Goal: Task Accomplishment & Management: Manage account settings

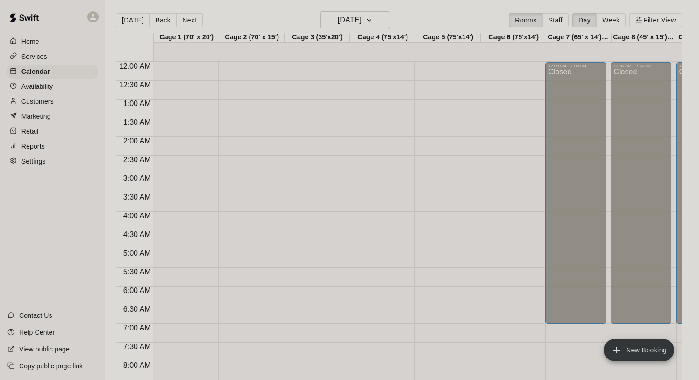
scroll to position [541, 0]
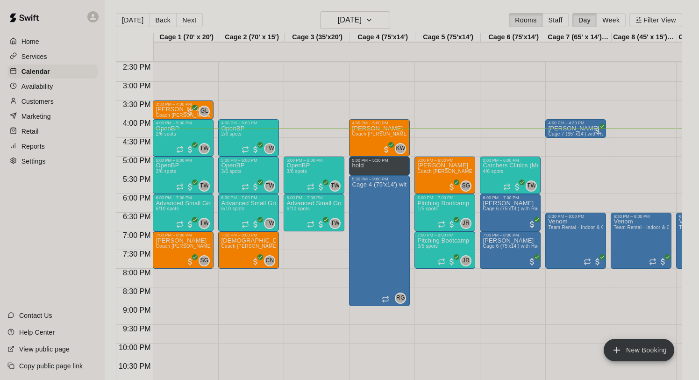
click at [43, 103] on p "Customers" at bounding box center [38, 101] width 32 height 9
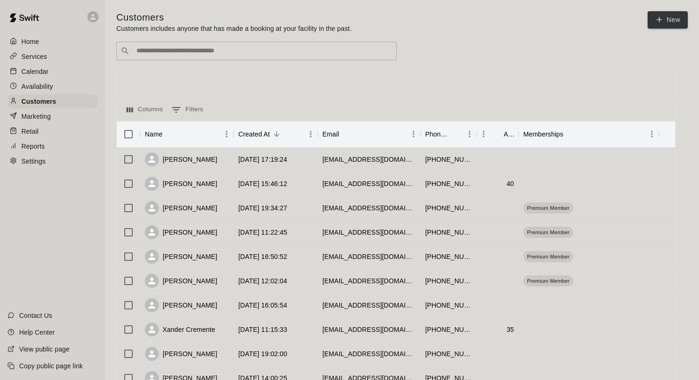
click at [282, 49] on input "Search customers by name or email" at bounding box center [263, 50] width 259 height 9
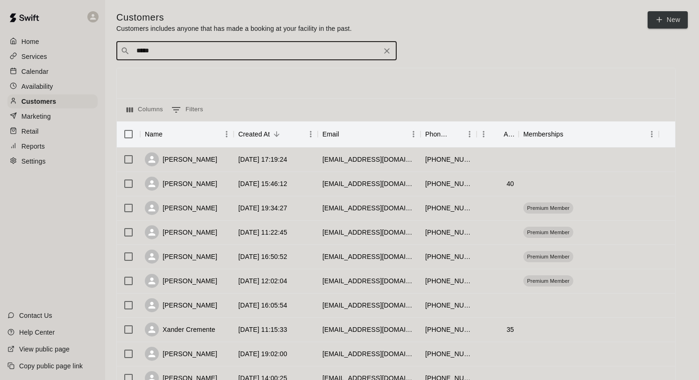
type input "******"
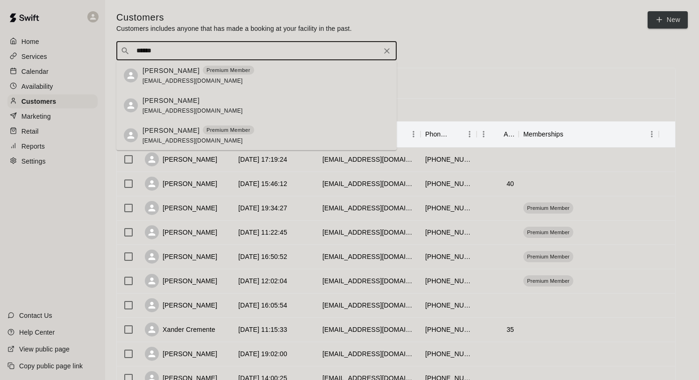
click at [247, 73] on div "Patrick Murphy Premium Member pmurphy9217@gmail.com" at bounding box center [266, 75] width 247 height 20
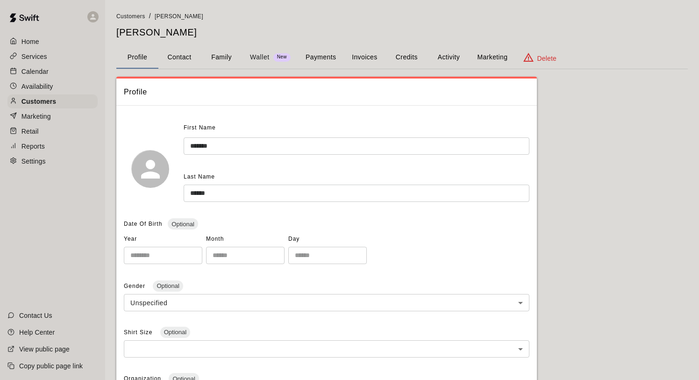
click at [446, 52] on button "Activity" at bounding box center [449, 57] width 42 height 22
click at [321, 52] on button "Payments" at bounding box center [320, 57] width 45 height 22
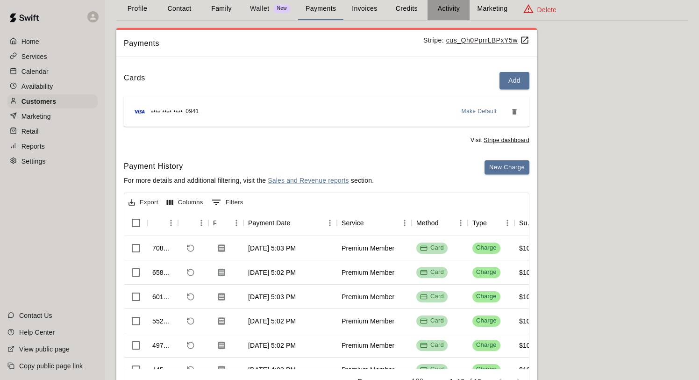
click at [449, 1] on button "Activity" at bounding box center [449, 9] width 42 height 22
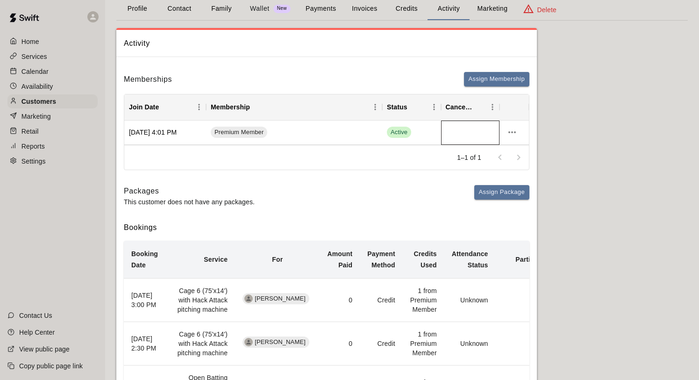
click at [463, 130] on div at bounding box center [470, 133] width 59 height 24
click at [512, 130] on icon "more actions" at bounding box center [512, 132] width 11 height 11
click at [520, 166] on li "Cancel" at bounding box center [530, 166] width 53 height 15
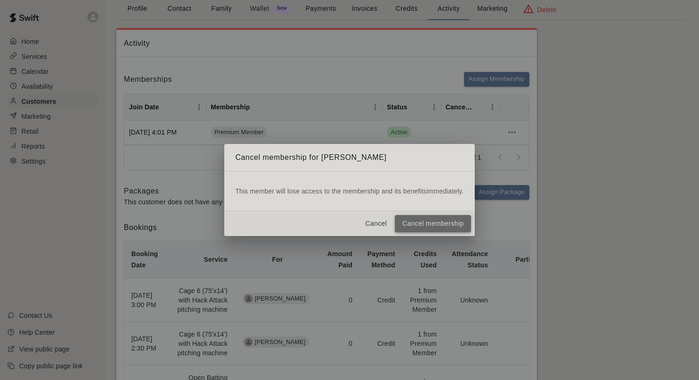
click at [433, 221] on button "Cancel membership" at bounding box center [433, 223] width 76 height 17
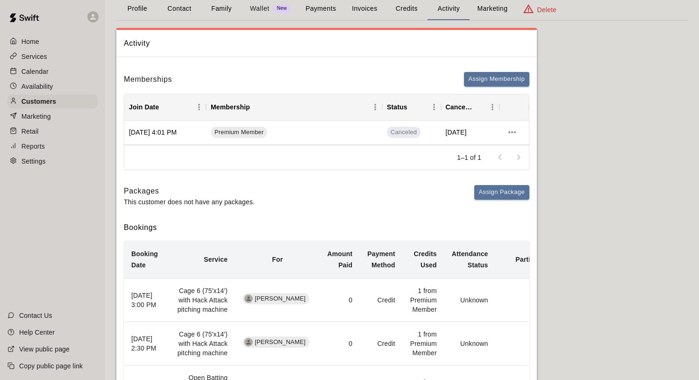
click at [36, 69] on p "Calendar" at bounding box center [35, 71] width 27 height 9
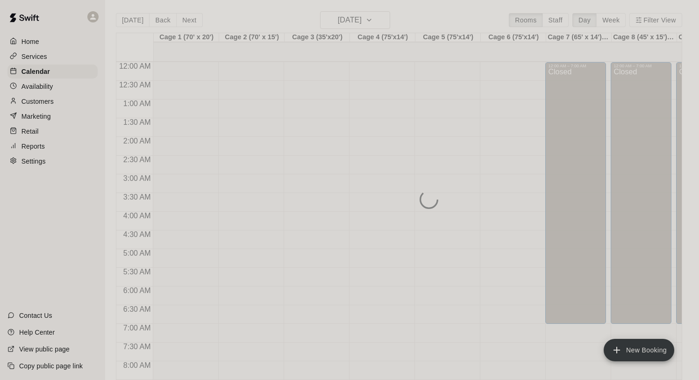
scroll to position [541, 0]
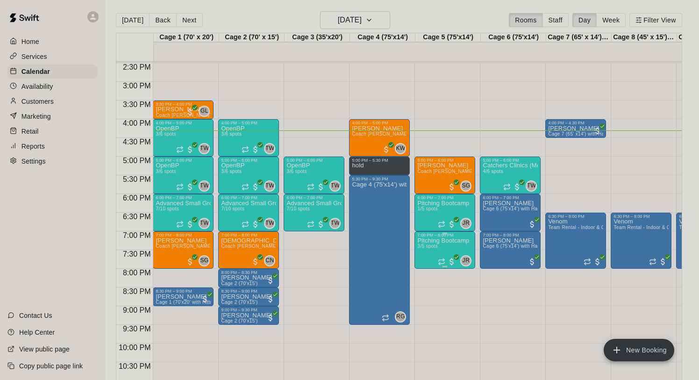
click at [431, 246] on span "3/5 spots" at bounding box center [428, 246] width 21 height 5
click at [433, 206] on div at bounding box center [349, 190] width 699 height 380
click at [428, 213] on div "1/5 spots filled" at bounding box center [428, 221] width 42 height 17
click at [417, 243] on img "edit" at bounding box center [416, 244] width 11 height 11
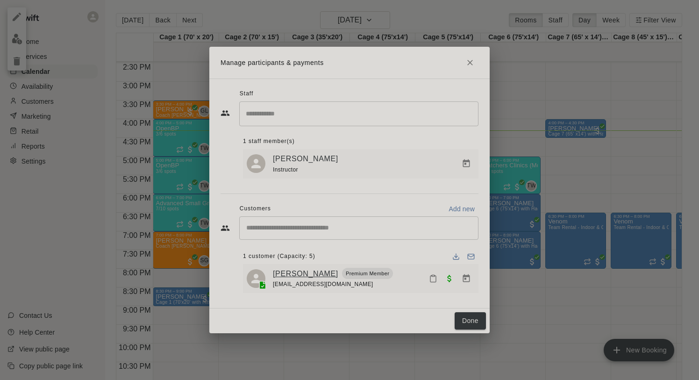
click at [293, 273] on link "[PERSON_NAME]" at bounding box center [305, 274] width 65 height 12
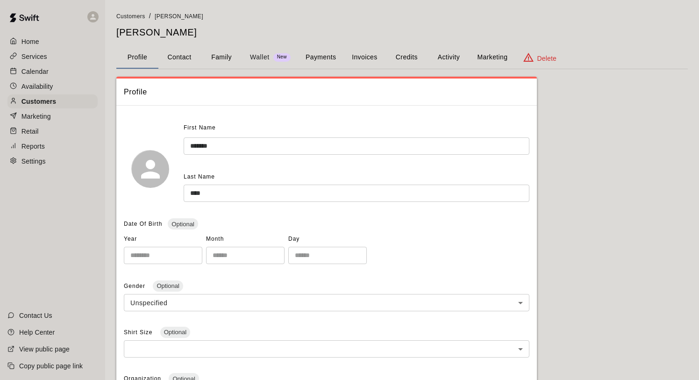
click at [215, 58] on button "Family" at bounding box center [222, 57] width 42 height 22
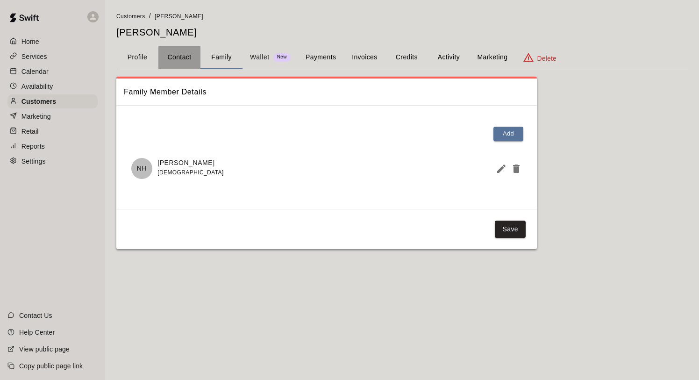
click at [178, 59] on button "Contact" at bounding box center [179, 57] width 42 height 22
select select "**"
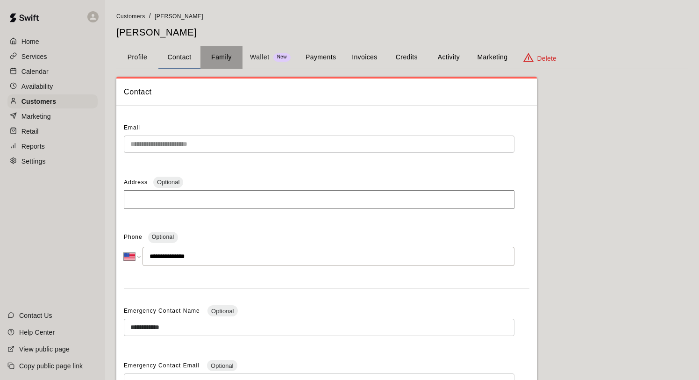
click at [221, 56] on button "Family" at bounding box center [222, 57] width 42 height 22
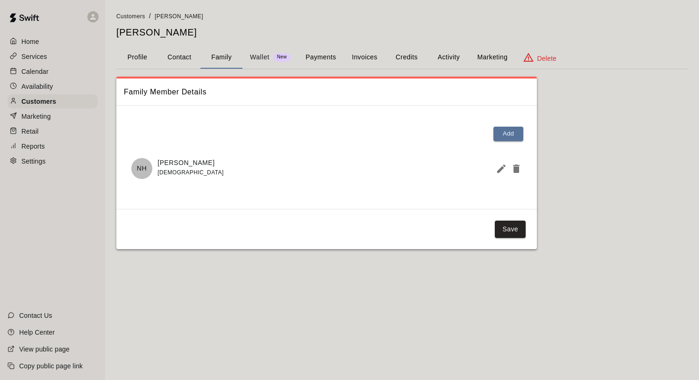
click at [29, 42] on p "Home" at bounding box center [31, 41] width 18 height 9
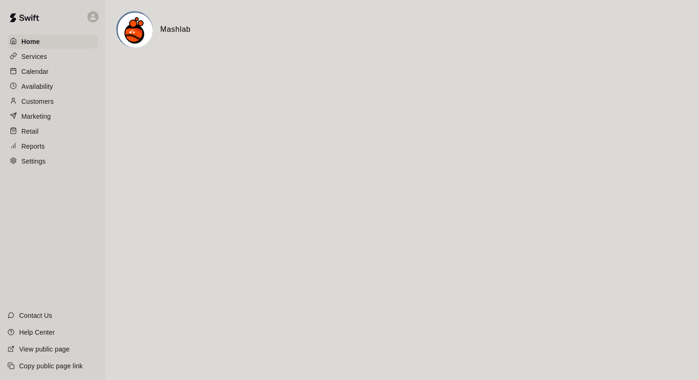
click at [45, 73] on p "Calendar" at bounding box center [35, 71] width 27 height 9
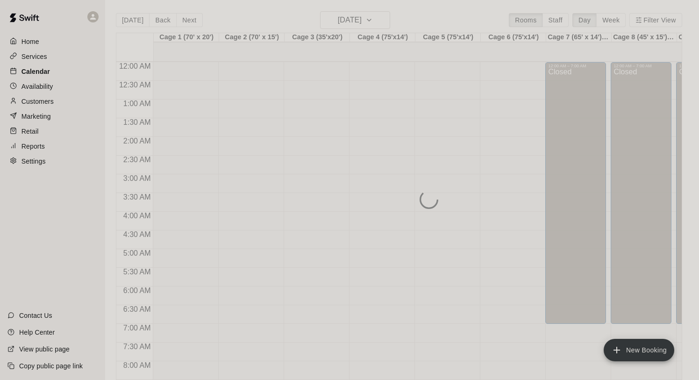
scroll to position [541, 0]
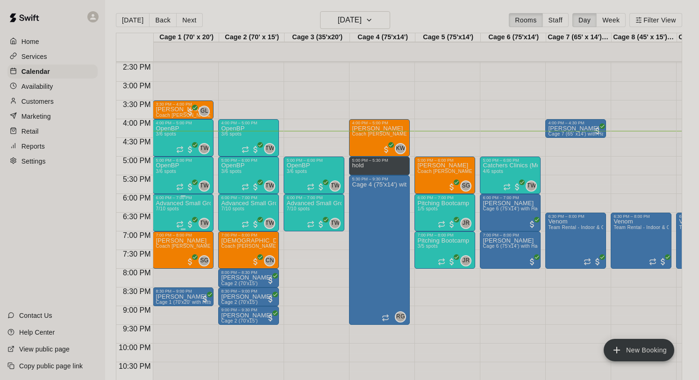
click at [173, 203] on p "Advanced Small Group / Batting Practice 11 & UP" at bounding box center [183, 203] width 55 height 0
click at [165, 237] on img "edit" at bounding box center [165, 235] width 11 height 11
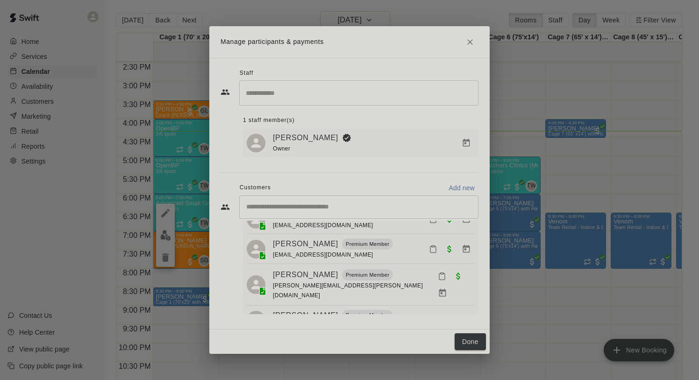
scroll to position [94, 0]
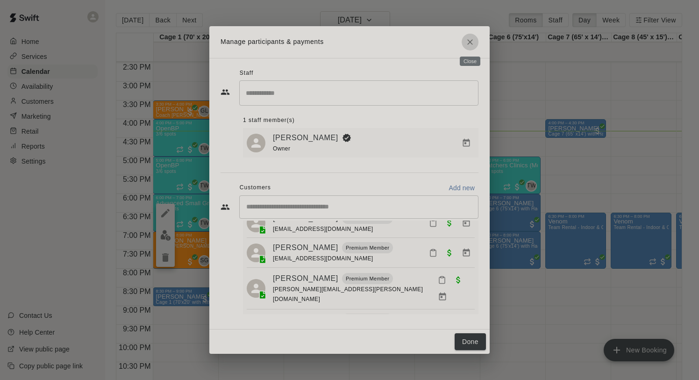
click at [472, 38] on icon "Close" at bounding box center [470, 41] width 9 height 9
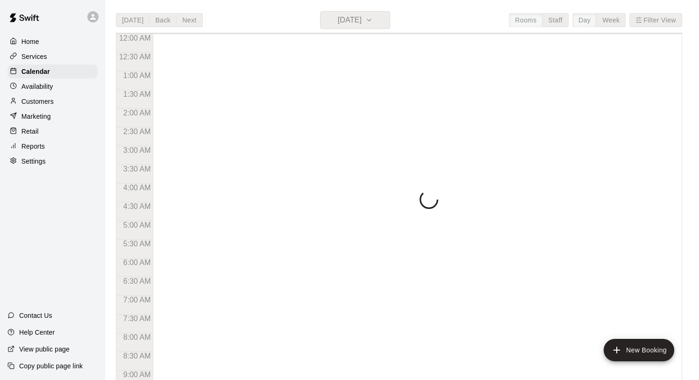
scroll to position [541, 0]
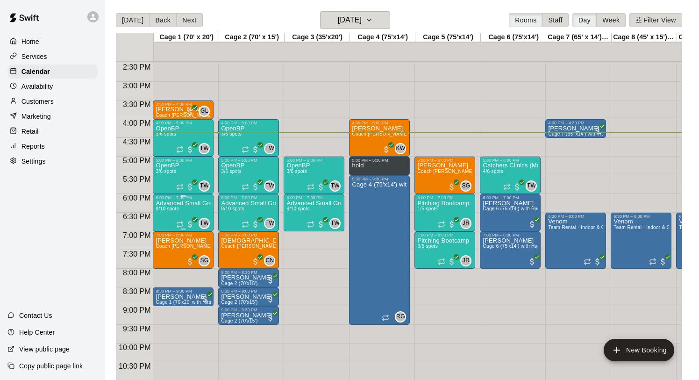
click at [168, 230] on img "edit" at bounding box center [165, 232] width 11 height 11
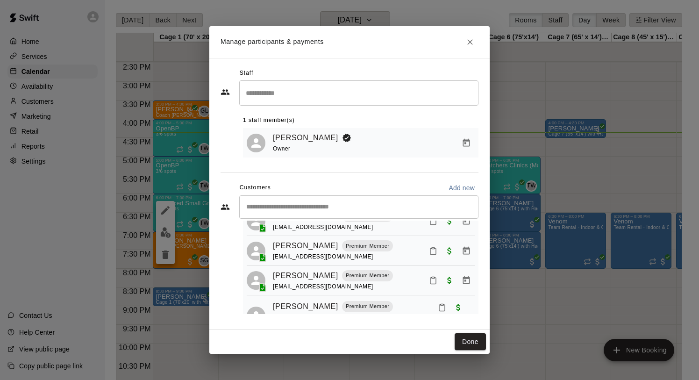
scroll to position [100, 0]
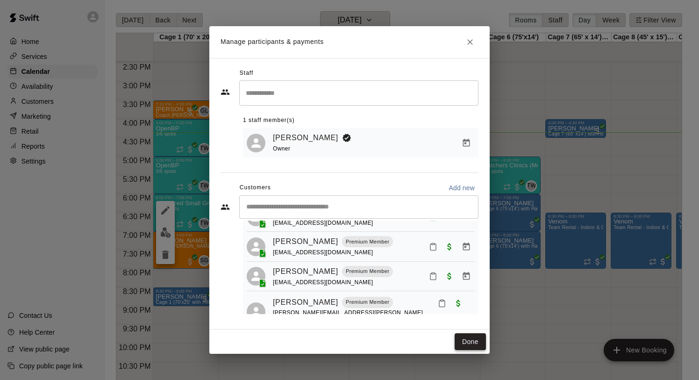
click at [465, 341] on button "Done" at bounding box center [470, 341] width 31 height 17
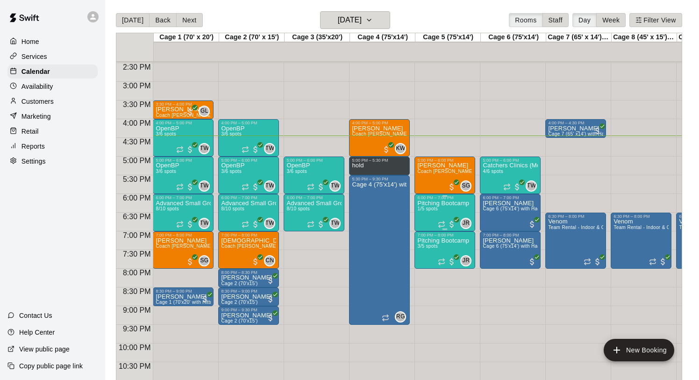
click at [441, 203] on p "Pitching Bootcamp" at bounding box center [444, 203] width 52 height 0
click at [424, 234] on img "edit" at bounding box center [427, 235] width 11 height 11
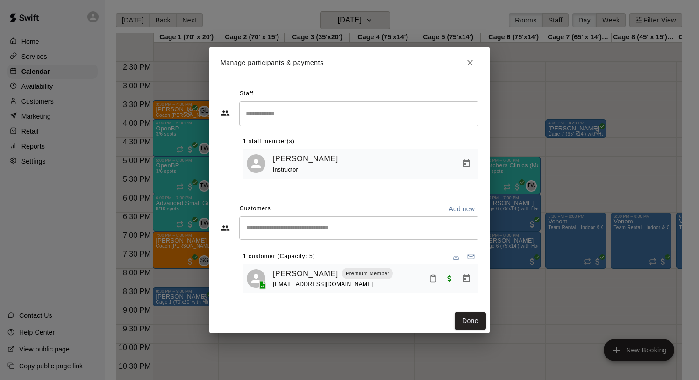
click at [300, 274] on link "[PERSON_NAME]" at bounding box center [305, 274] width 65 height 12
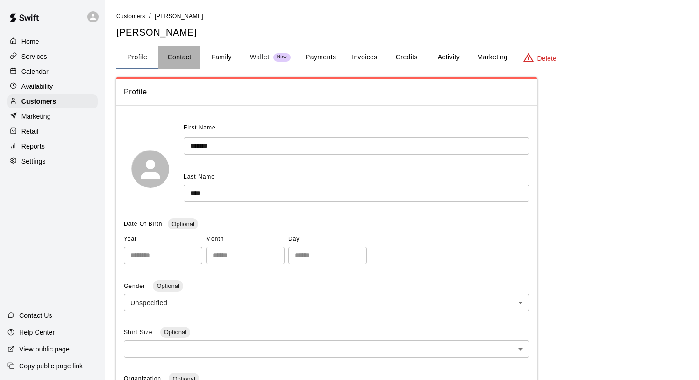
click at [185, 54] on button "Contact" at bounding box center [179, 57] width 42 height 22
select select "**"
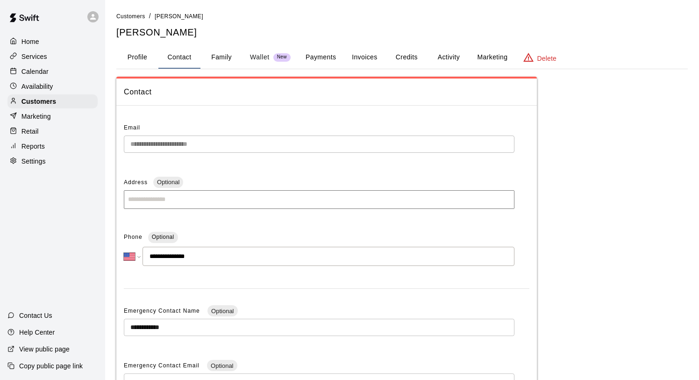
click at [35, 74] on p "Calendar" at bounding box center [35, 71] width 27 height 9
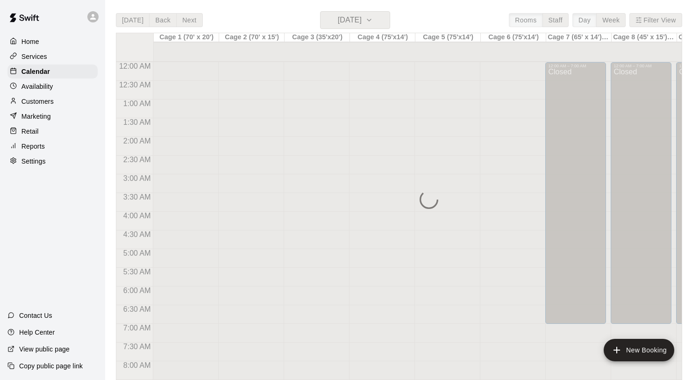
scroll to position [541, 0]
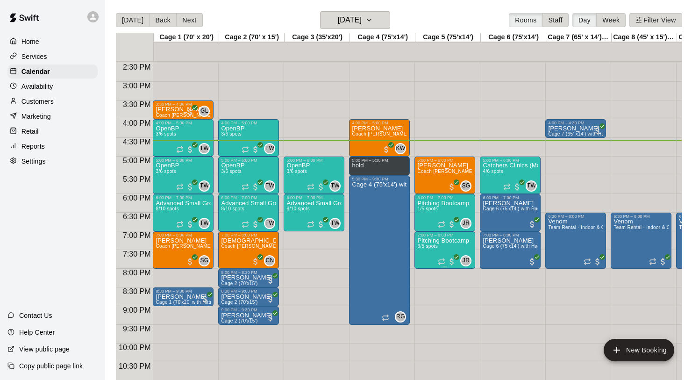
click at [435, 245] on span "3/5 spots" at bounding box center [428, 246] width 21 height 5
click at [425, 277] on img "edit" at bounding box center [427, 276] width 11 height 11
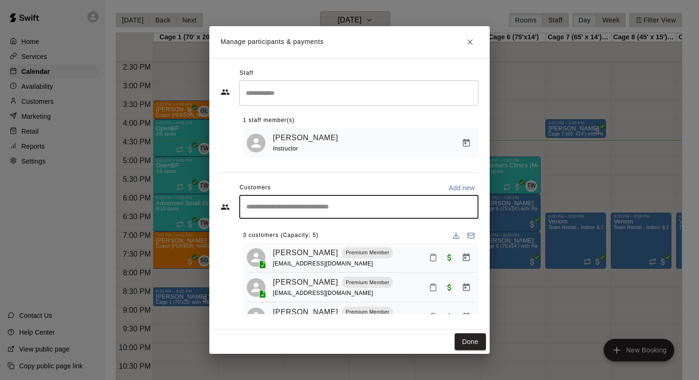
click at [312, 208] on input "Start typing to search customers..." at bounding box center [359, 206] width 231 height 9
drag, startPoint x: 353, startPoint y: 207, endPoint x: 238, endPoint y: 206, distance: 115.5
click at [238, 206] on div "********* ​" at bounding box center [350, 206] width 258 height 23
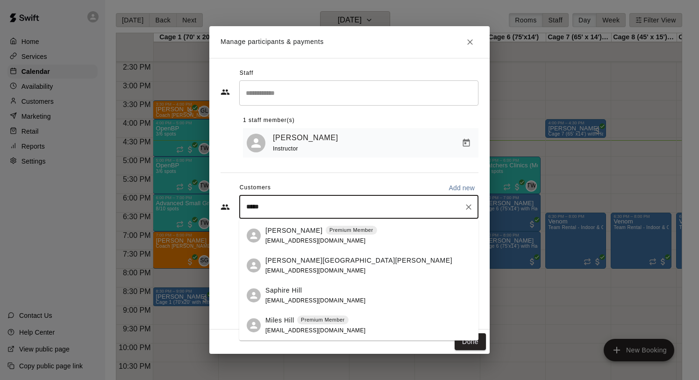
scroll to position [0, 0]
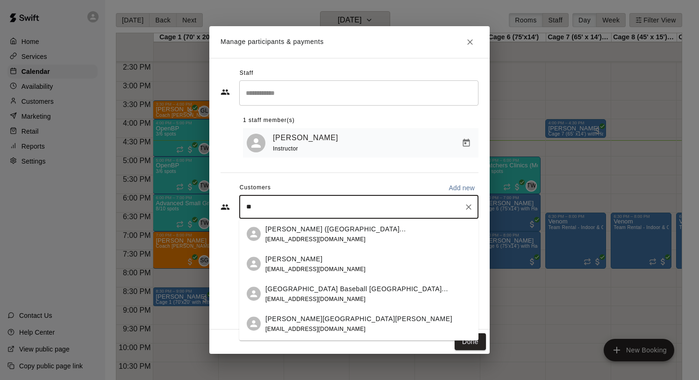
type input "*"
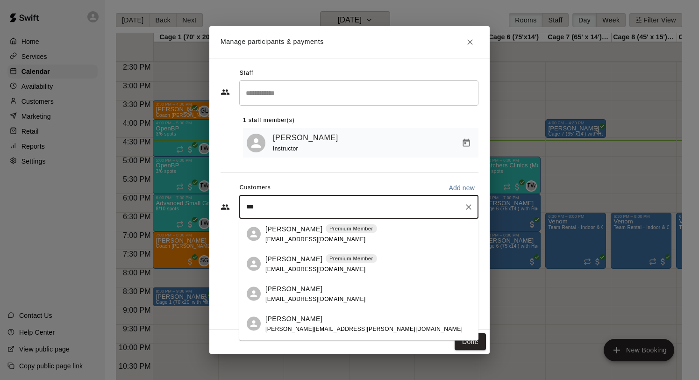
type input "****"
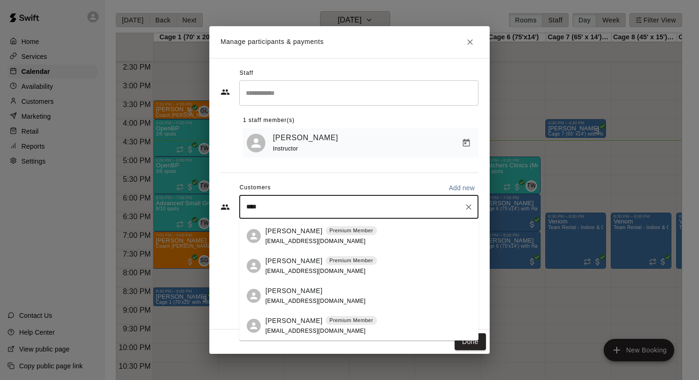
scroll to position [328, 0]
click at [295, 270] on span "[EMAIL_ADDRESS][DOMAIN_NAME]" at bounding box center [316, 270] width 101 height 7
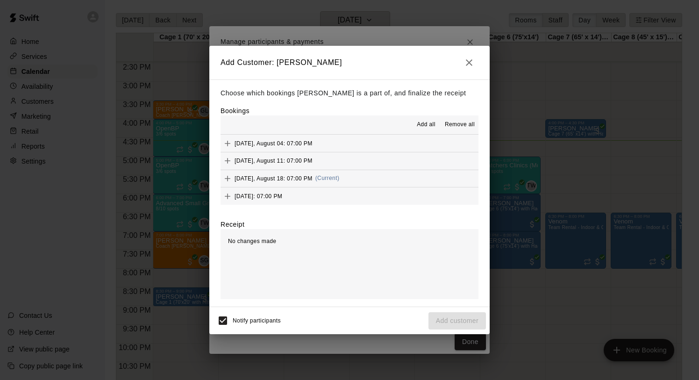
click at [310, 175] on span "[DATE], August 18: 07:00 PM" at bounding box center [274, 178] width 78 height 7
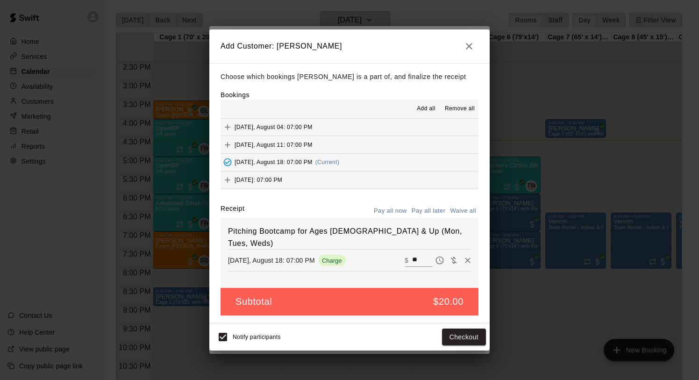
click at [462, 212] on button "Waive all" at bounding box center [463, 211] width 31 height 14
type input "*"
click at [460, 337] on button "Add customer" at bounding box center [458, 337] width 58 height 17
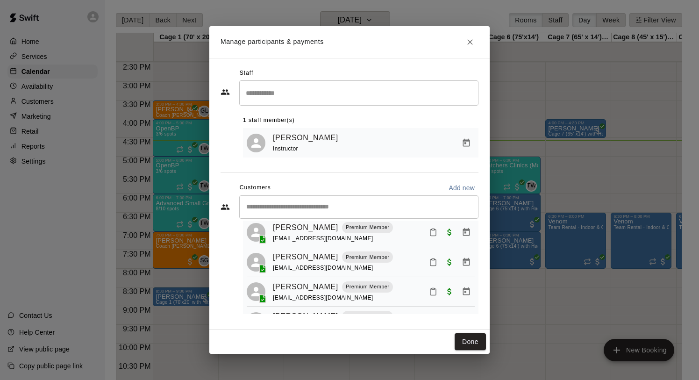
scroll to position [53, 0]
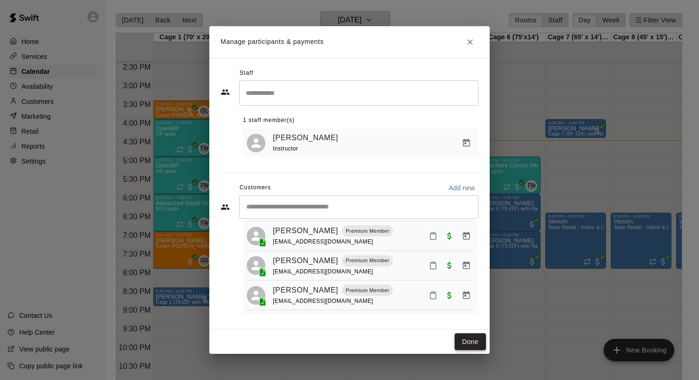
click at [468, 340] on button "Done" at bounding box center [470, 341] width 31 height 17
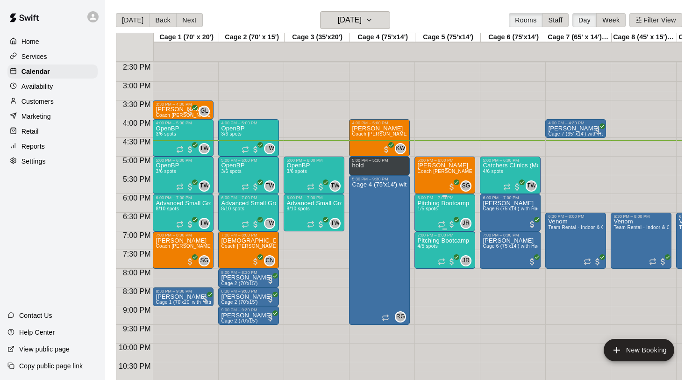
click at [425, 255] on icon "delete" at bounding box center [427, 255] width 7 height 8
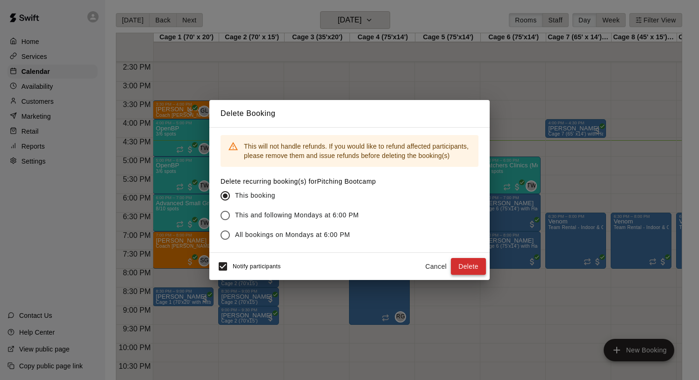
click at [479, 268] on button "Delete" at bounding box center [468, 266] width 35 height 17
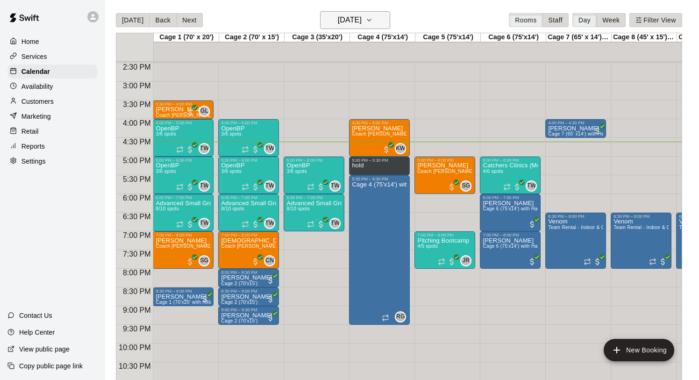
click at [353, 13] on button "[DATE]" at bounding box center [355, 20] width 70 height 18
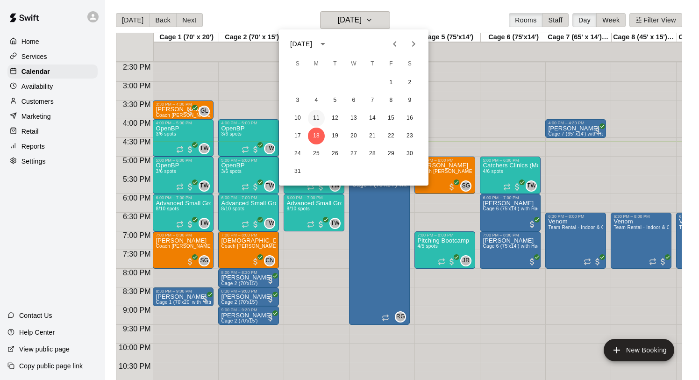
click at [313, 119] on button "11" at bounding box center [316, 118] width 17 height 17
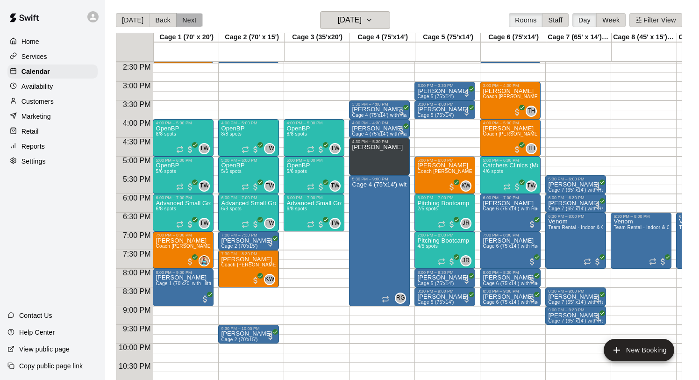
click at [187, 16] on button "Next" at bounding box center [189, 20] width 26 height 14
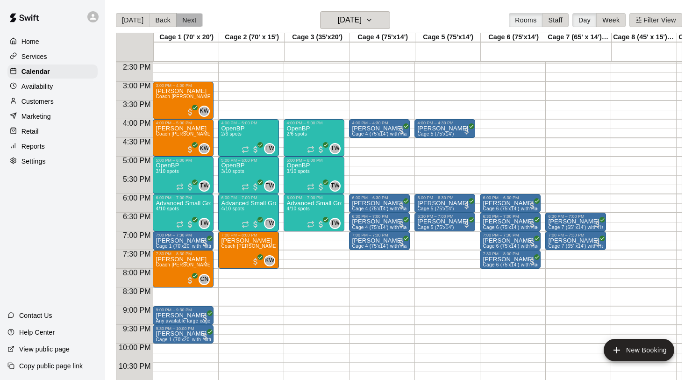
click at [187, 16] on button "Next" at bounding box center [189, 20] width 26 height 14
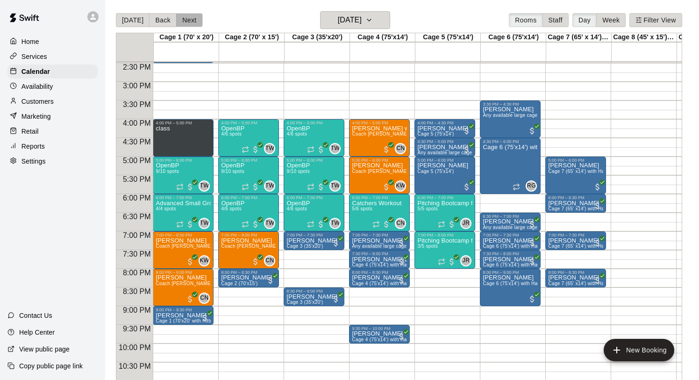
click at [187, 16] on button "Next" at bounding box center [189, 20] width 26 height 14
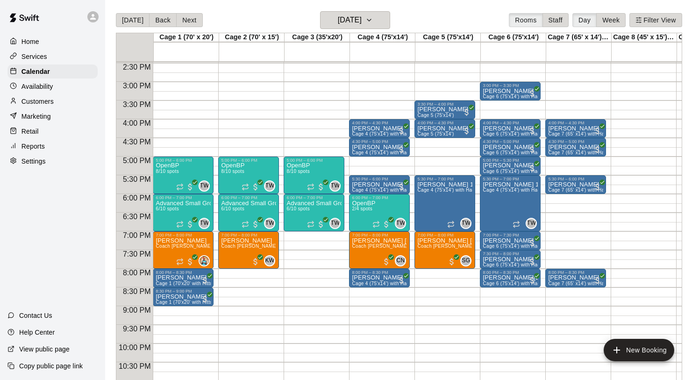
scroll to position [533, 0]
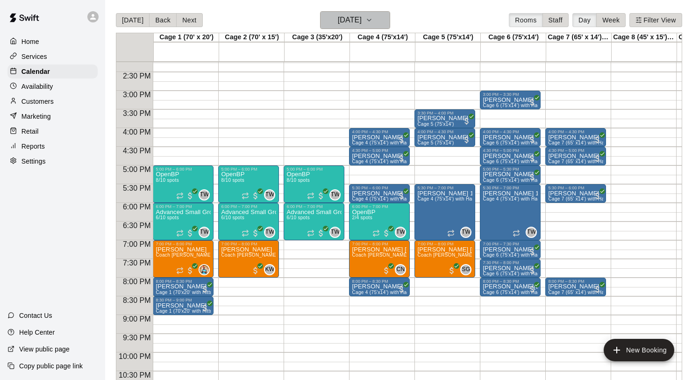
click at [340, 16] on h6 "[DATE]" at bounding box center [350, 20] width 24 height 13
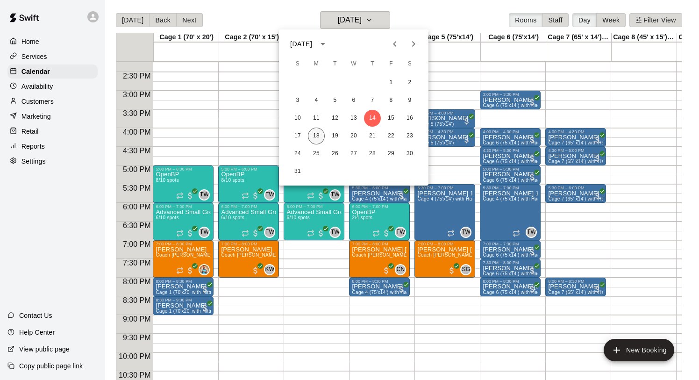
click at [310, 141] on button "18" at bounding box center [316, 136] width 17 height 17
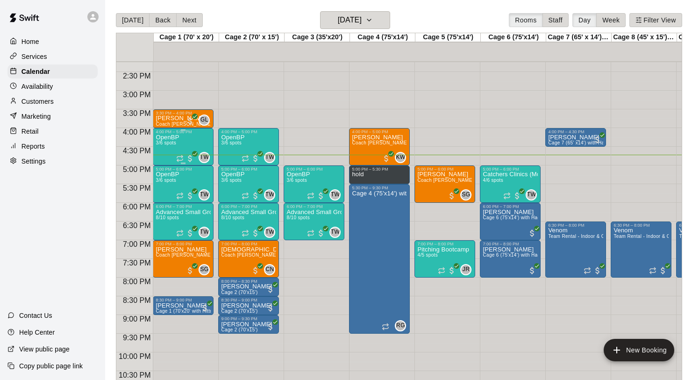
click at [176, 137] on p "OpenBP" at bounding box center [167, 137] width 23 height 0
click at [312, 117] on div at bounding box center [349, 190] width 699 height 380
click at [243, 171] on div "5:00 PM – 6:00 PM" at bounding box center [248, 169] width 55 height 5
click at [231, 196] on img "edit" at bounding box center [231, 199] width 11 height 11
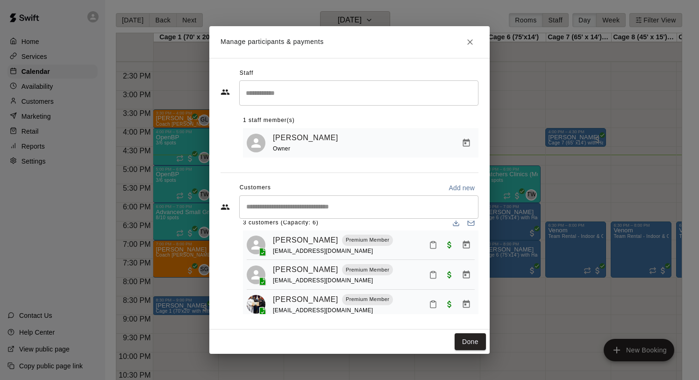
scroll to position [23, 0]
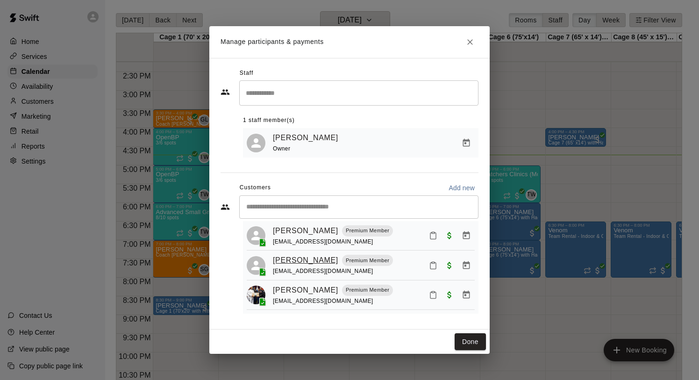
click at [300, 257] on link "[PERSON_NAME]" at bounding box center [305, 260] width 65 height 12
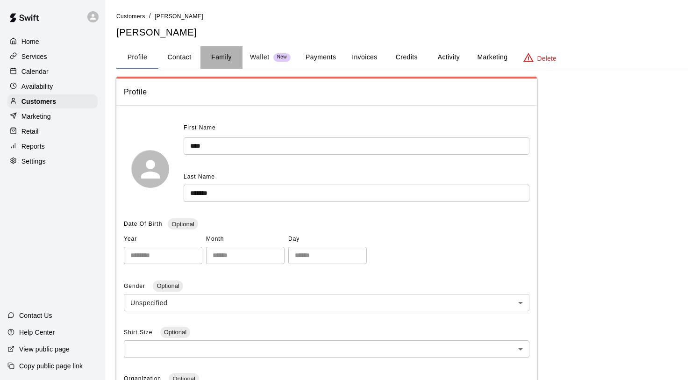
click at [217, 56] on button "Family" at bounding box center [222, 57] width 42 height 22
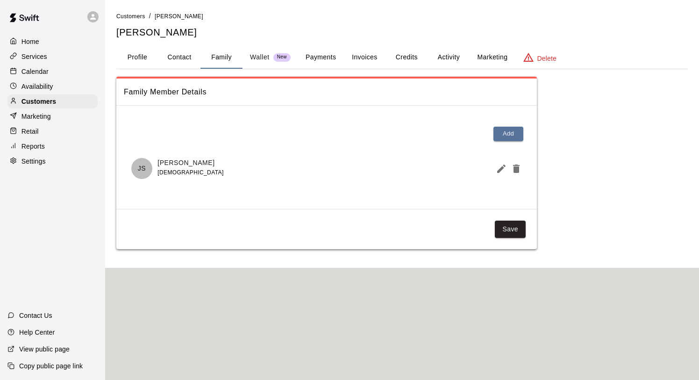
click at [48, 58] on div "Services" at bounding box center [52, 57] width 90 height 14
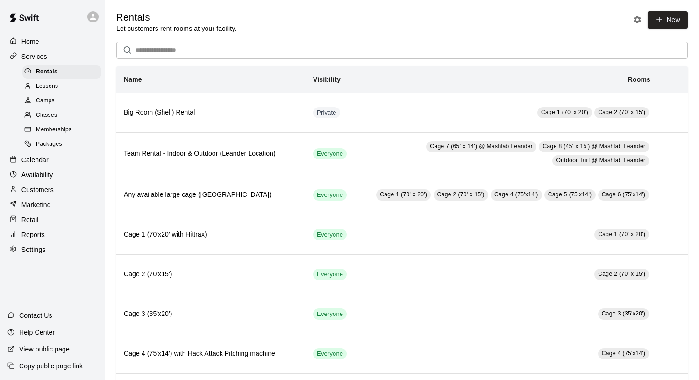
click at [50, 159] on div "Calendar" at bounding box center [52, 160] width 90 height 14
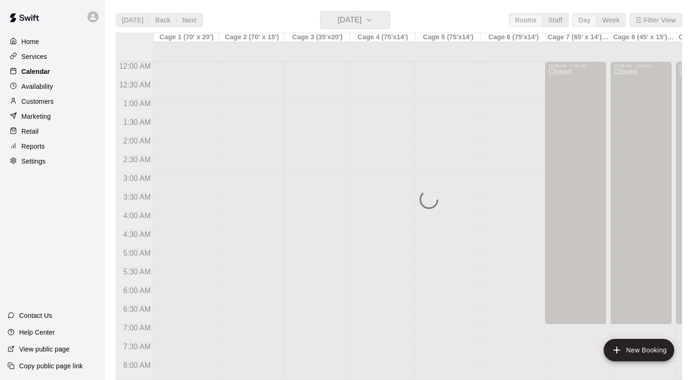
scroll to position [541, 0]
